Goal: Use online tool/utility: Utilize a website feature to perform a specific function

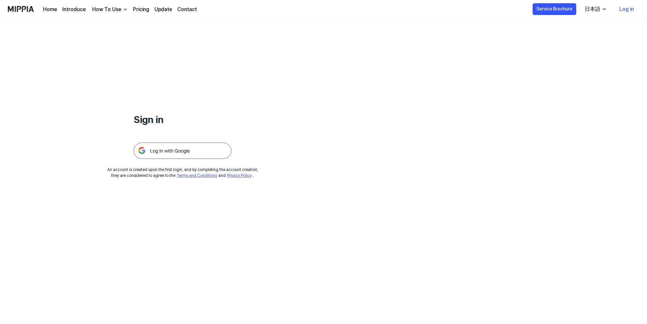
click at [196, 153] on img at bounding box center [183, 150] width 98 height 16
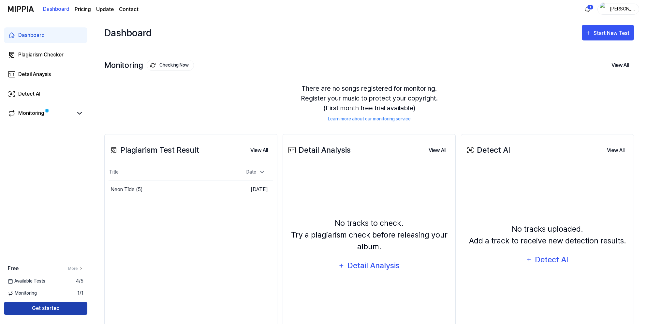
click at [49, 312] on button "Get started" at bounding box center [45, 307] width 83 height 13
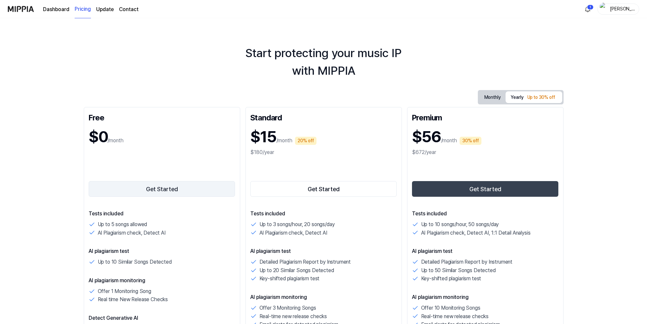
click at [168, 189] on button "Get Started" at bounding box center [162, 189] width 147 height 16
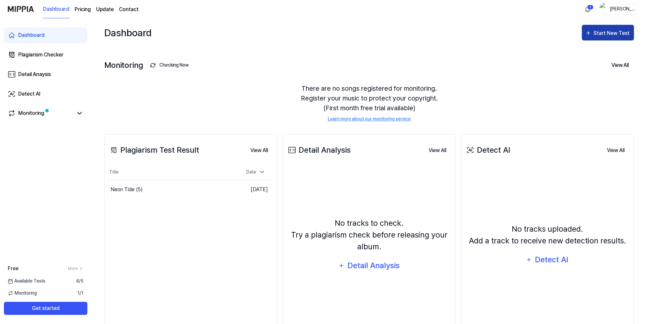
click at [604, 36] on div "Start New Test" at bounding box center [612, 33] width 37 height 8
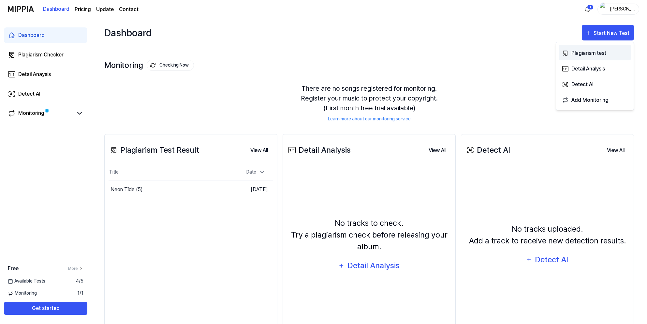
click at [601, 53] on div "Plagiarism test" at bounding box center [599, 53] width 57 height 8
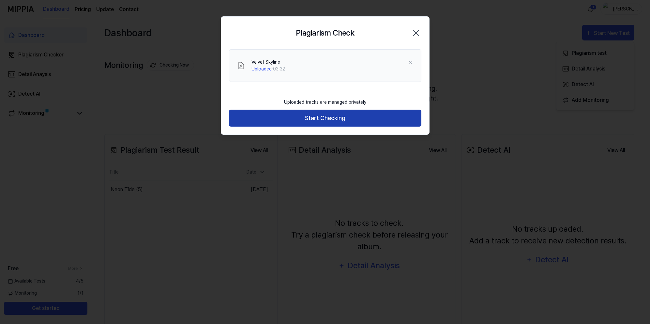
click at [348, 117] on button "Start Checking" at bounding box center [325, 118] width 192 height 17
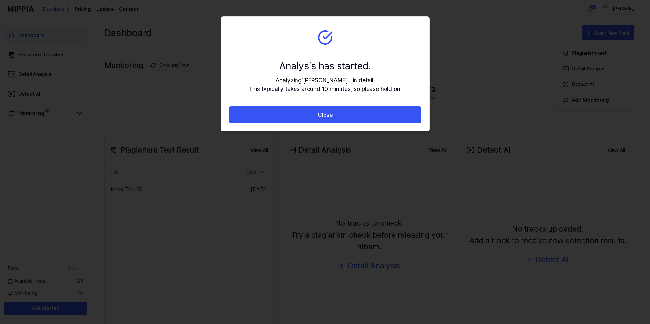
click at [348, 117] on button "Close" at bounding box center [325, 114] width 192 height 17
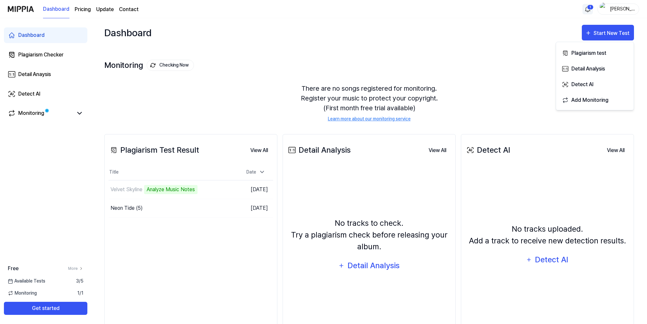
click at [590, 8] on html "Dashboard Pricing Update Contact 1 Hiroshi Dashboard Plagiarism Checker Detail …" at bounding box center [323, 162] width 647 height 324
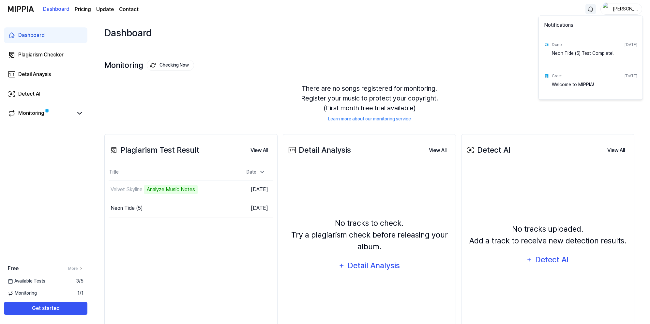
click at [434, 24] on html "Dashboard Pricing Update Contact [PERSON_NAME] Plagiarism Checker Detail Anaysi…" at bounding box center [325, 162] width 650 height 324
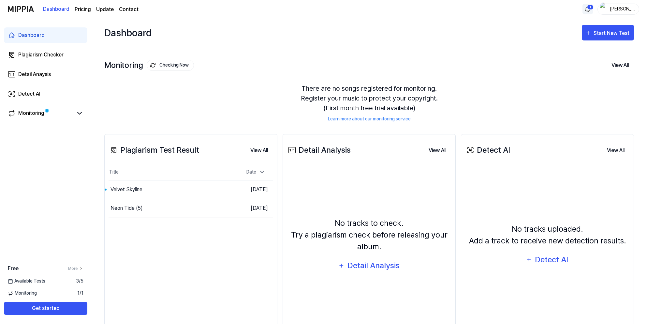
click at [630, 320] on div "Detect AI View All Detect AI No tracks uploaded. Add a track to receive new det…" at bounding box center [547, 240] width 173 height 213
